Goal: Task Accomplishment & Management: Complete application form

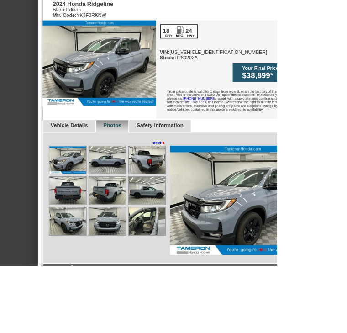
scroll to position [263, 5]
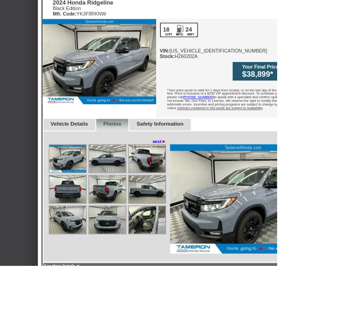
click at [193, 184] on img at bounding box center [185, 199] width 46 height 34
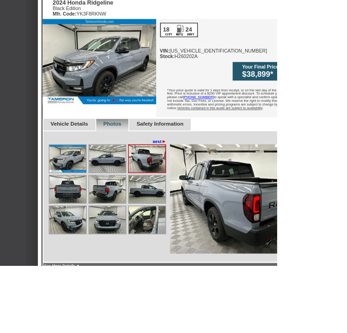
click at [148, 182] on img at bounding box center [135, 199] width 46 height 34
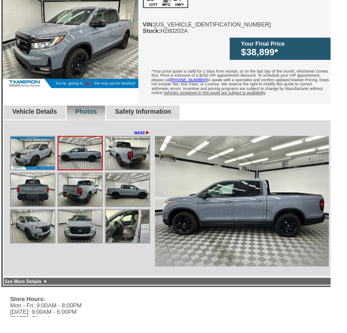
scroll to position [316, 65]
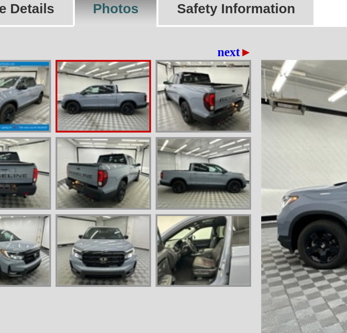
click at [66, 205] on img at bounding box center [74, 222] width 46 height 34
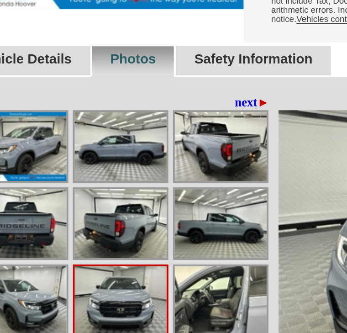
click at [24, 129] on img at bounding box center [24, 146] width 46 height 34
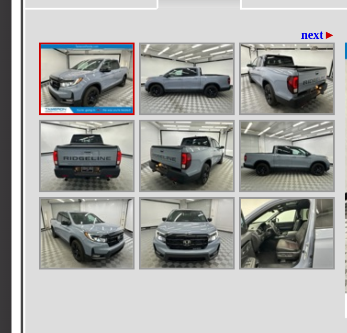
scroll to position [316, 46]
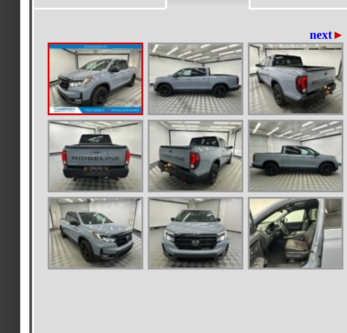
click at [62, 167] on img at bounding box center [48, 184] width 46 height 34
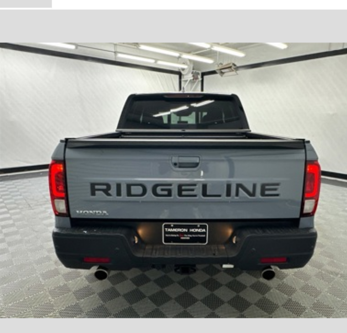
scroll to position [316, 44]
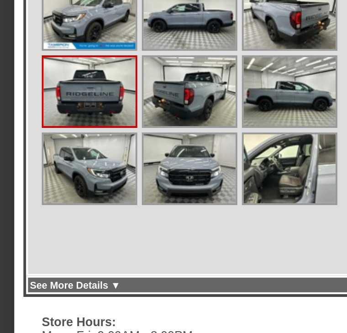
click at [54, 205] on img at bounding box center [46, 222] width 46 height 34
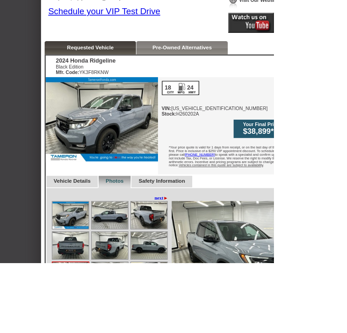
scroll to position [188, 0]
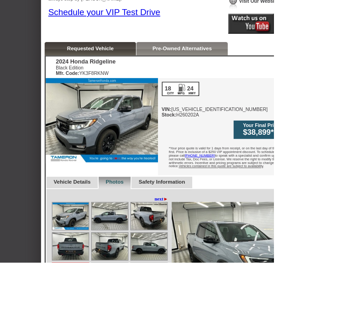
click at [192, 263] on img at bounding box center [189, 274] width 46 height 34
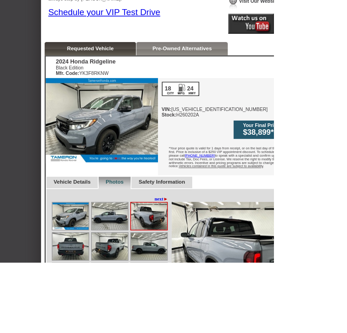
click at [189, 300] on img at bounding box center [189, 312] width 46 height 34
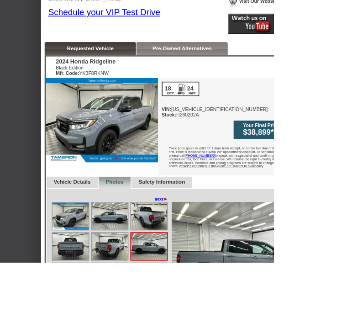
click at [149, 303] on img at bounding box center [139, 312] width 46 height 34
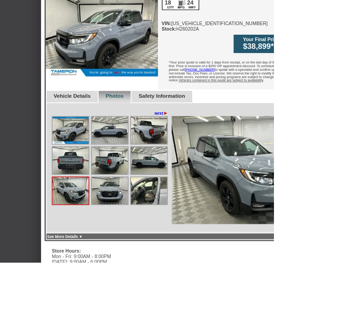
scroll to position [258, 0]
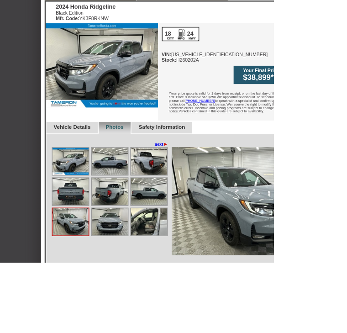
click at [208, 179] on link "next ►" at bounding box center [204, 182] width 17 height 7
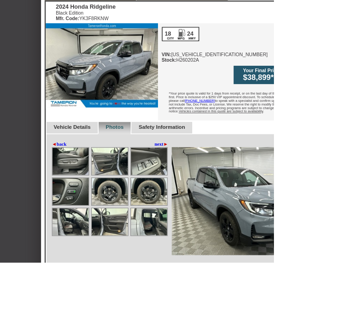
click at [195, 271] on img at bounding box center [189, 281] width 46 height 34
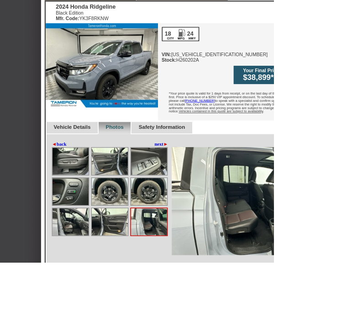
click at [104, 193] on img at bounding box center [90, 204] width 46 height 34
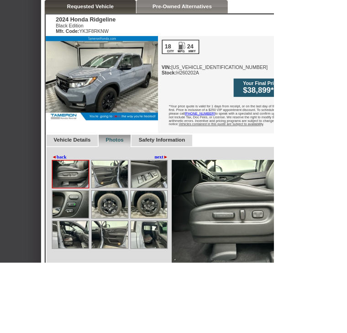
scroll to position [215, 0]
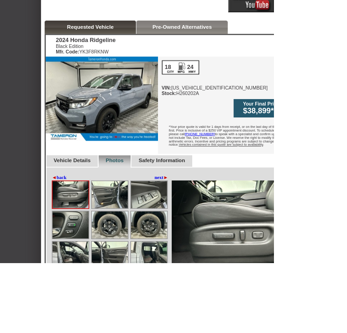
click at [210, 221] on span "►" at bounding box center [210, 224] width 6 height 7
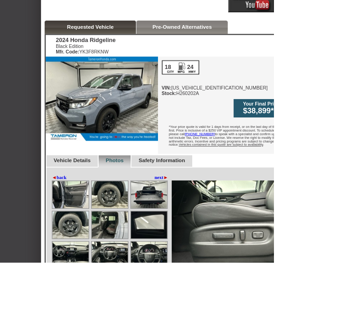
click at [146, 315] on img at bounding box center [139, 323] width 46 height 34
